Goal: Task Accomplishment & Management: Use online tool/utility

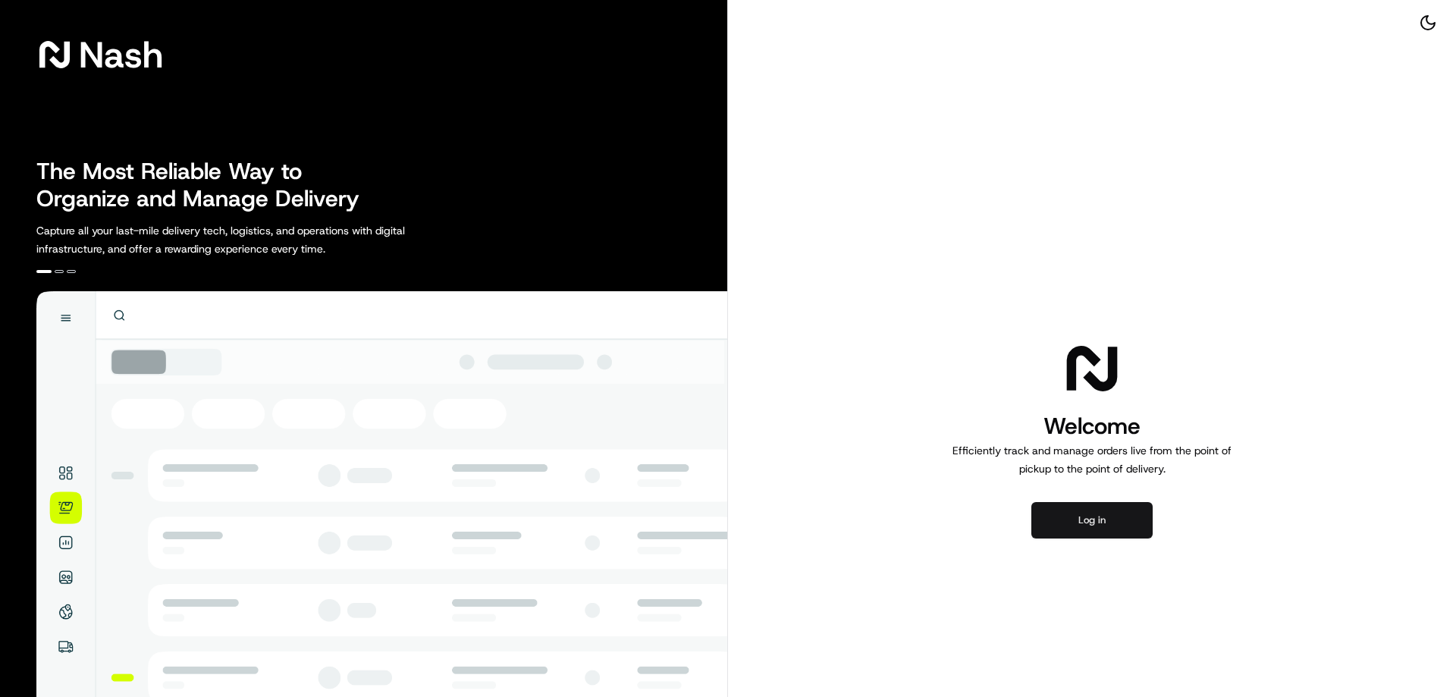
click at [1070, 522] on button "Log in" at bounding box center [1091, 520] width 121 height 36
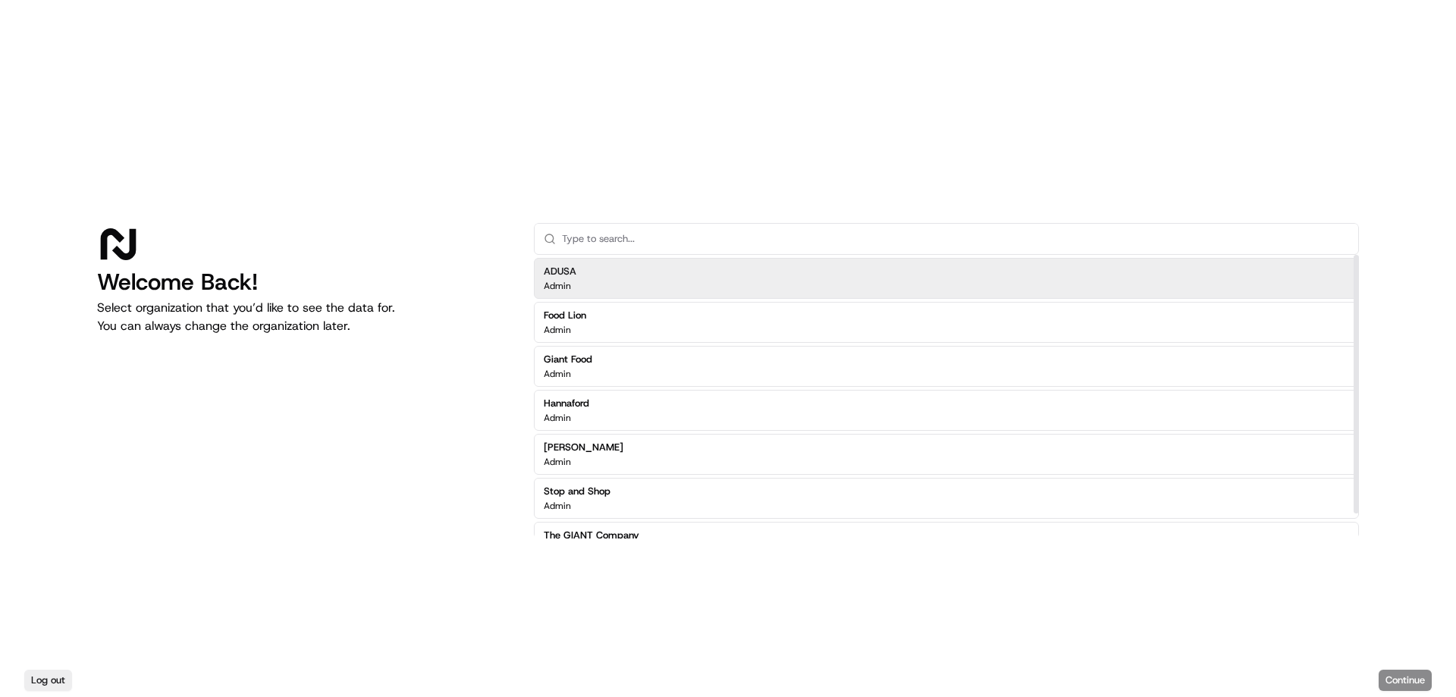
click at [607, 283] on div "ADUSA Admin" at bounding box center [946, 278] width 825 height 41
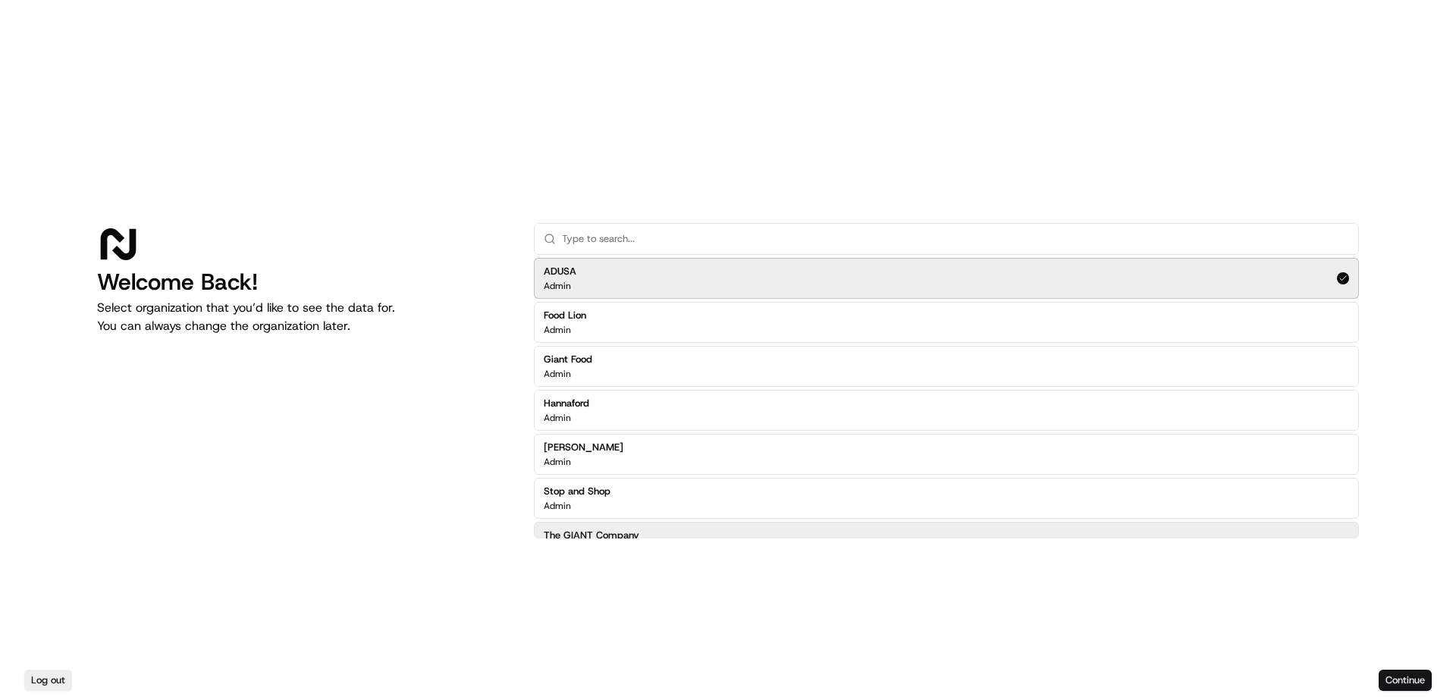
click at [1398, 678] on button "Continue" at bounding box center [1405, 680] width 53 height 21
